Goal: Find specific page/section: Find specific page/section

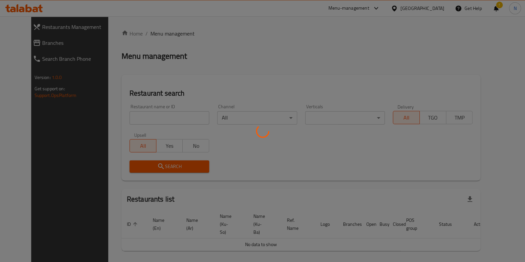
click at [181, 124] on div at bounding box center [262, 131] width 525 height 262
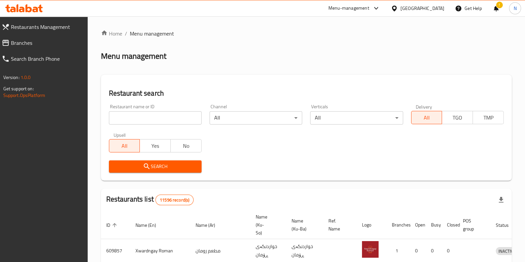
click at [181, 119] on input "search" at bounding box center [155, 117] width 93 height 13
paste input "704242"
type input "704242"
click button "Search" at bounding box center [155, 166] width 93 height 12
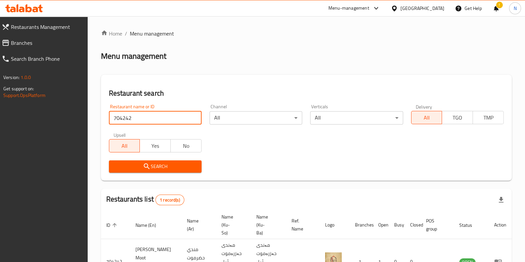
scroll to position [43, 0]
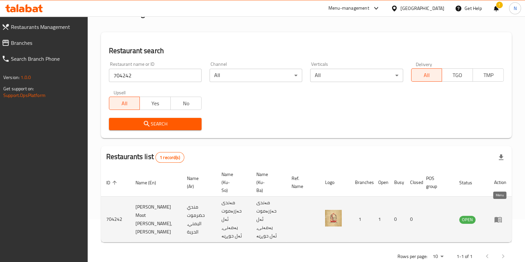
click at [497, 217] on icon "enhanced table" at bounding box center [498, 220] width 7 height 6
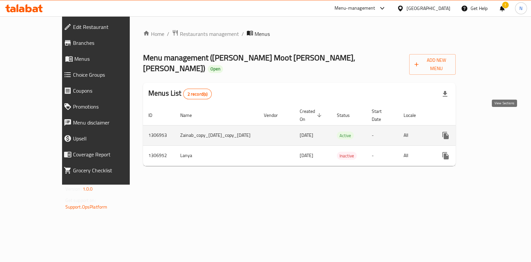
click at [498, 132] on icon "enhanced table" at bounding box center [494, 136] width 8 height 8
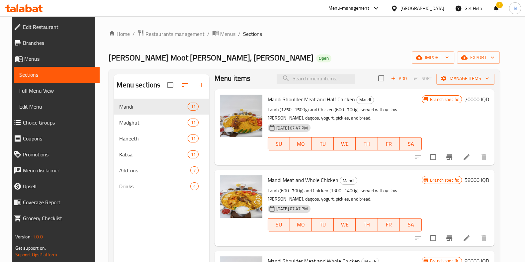
scroll to position [7, 0]
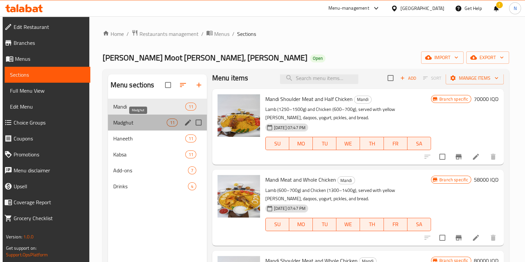
click at [143, 125] on span "Madghut" at bounding box center [140, 123] width 54 height 8
